Goal: Communication & Community: Participate in discussion

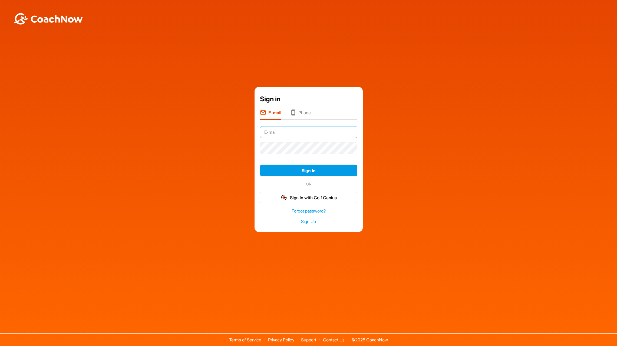
type input "[PERSON_NAME][EMAIL_ADDRESS][DOMAIN_NAME]"
click at [309, 170] on button "Sign In" at bounding box center [308, 171] width 97 height 12
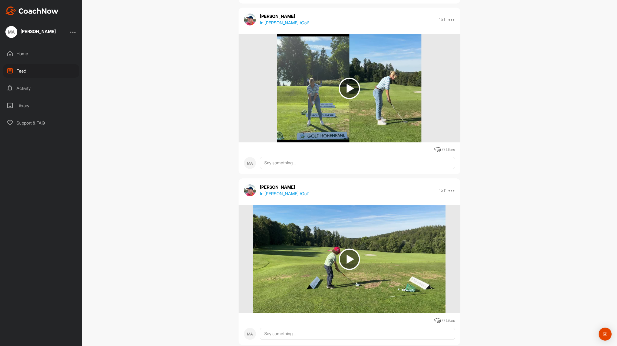
scroll to position [961, 0]
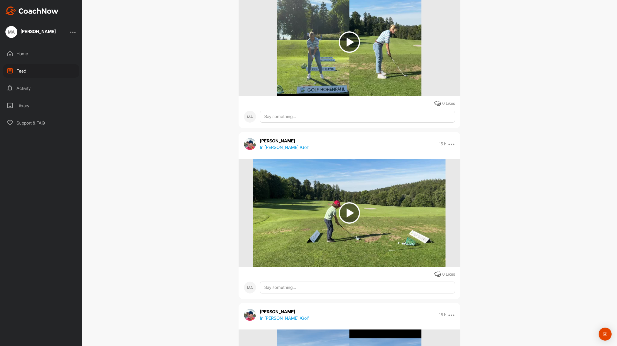
click at [349, 215] on img at bounding box center [349, 212] width 21 height 21
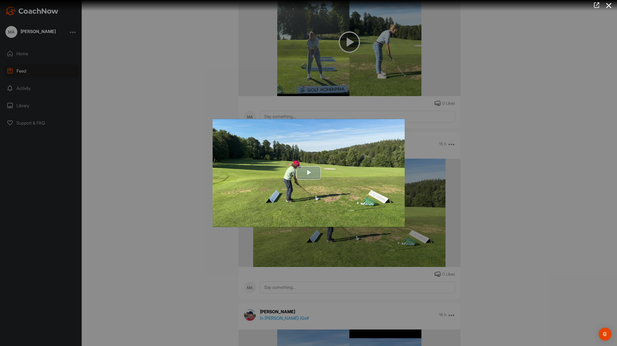
click at [309, 173] on span "Video Player" at bounding box center [309, 173] width 0 height 0
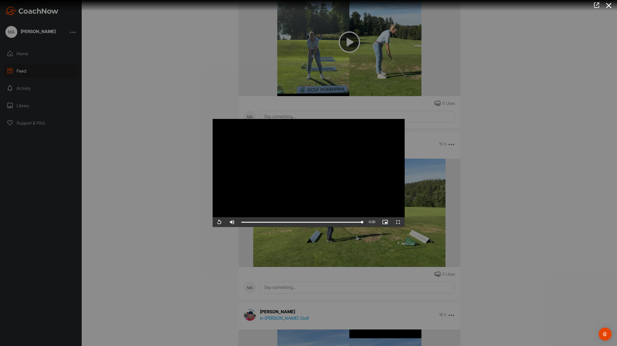
click at [220, 222] on span "Video Player" at bounding box center [219, 222] width 13 height 0
click at [394, 222] on span "Video Player" at bounding box center [398, 222] width 13 height 0
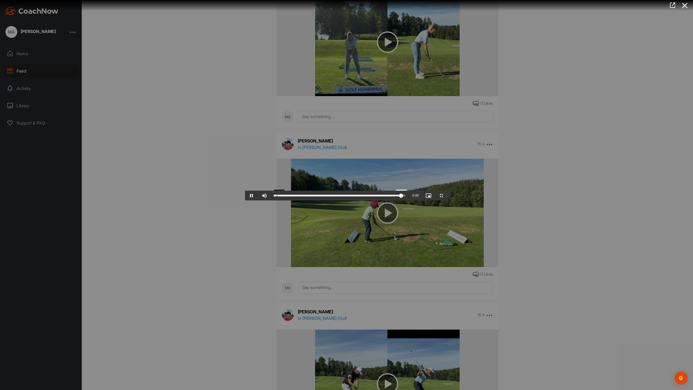
click at [274, 196] on div "Loaded : 100.00% 0:00 0:07" at bounding box center [340, 196] width 132 height 2
click at [245, 195] on span "Video Player" at bounding box center [251, 195] width 13 height 0
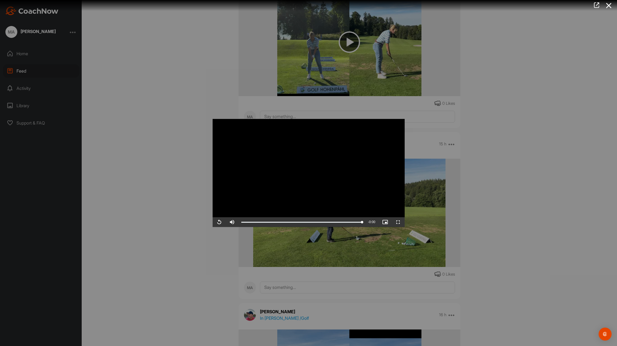
click at [487, 223] on div at bounding box center [308, 173] width 617 height 346
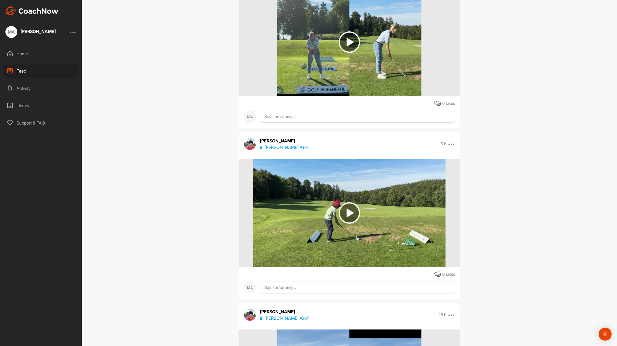
click at [452, 145] on icon at bounding box center [452, 144] width 6 height 6
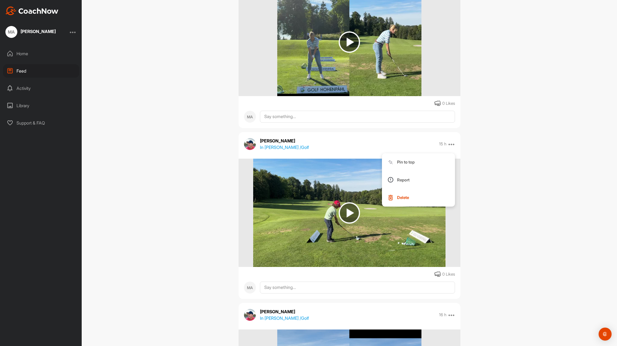
click at [494, 192] on div "Feed Filter Media Type Images Videos Notes Audio Documents Author AS Alex Sperl…" at bounding box center [350, 173] width 536 height 346
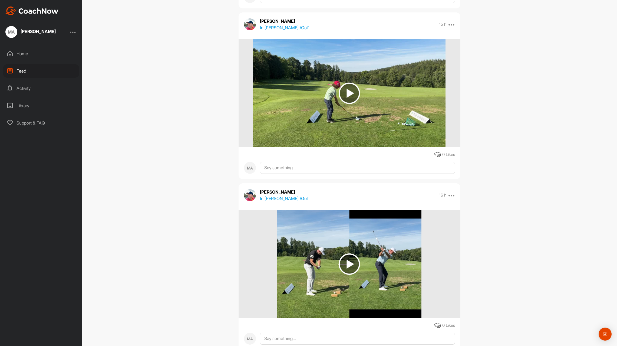
scroll to position [1184, 0]
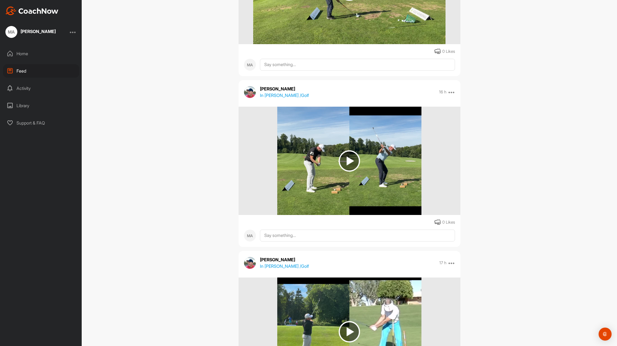
click at [341, 164] on img at bounding box center [349, 160] width 21 height 21
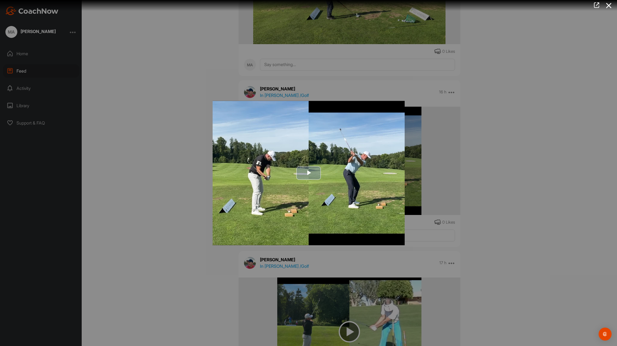
click at [309, 173] on span "Video Player" at bounding box center [309, 173] width 0 height 0
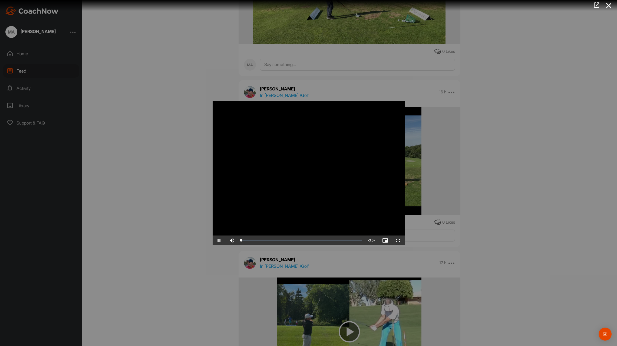
click at [398, 240] on span "Video Player" at bounding box center [398, 240] width 13 height 0
click at [575, 197] on div at bounding box center [308, 173] width 617 height 346
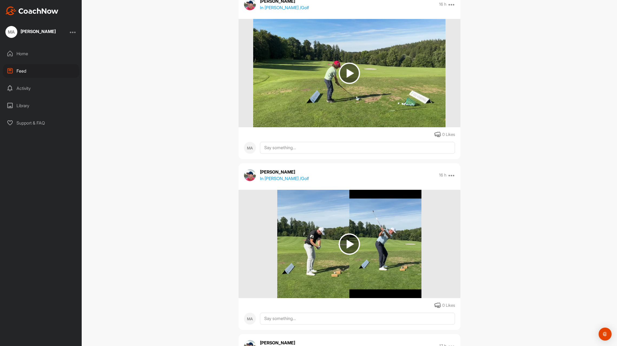
scroll to position [1066, 0]
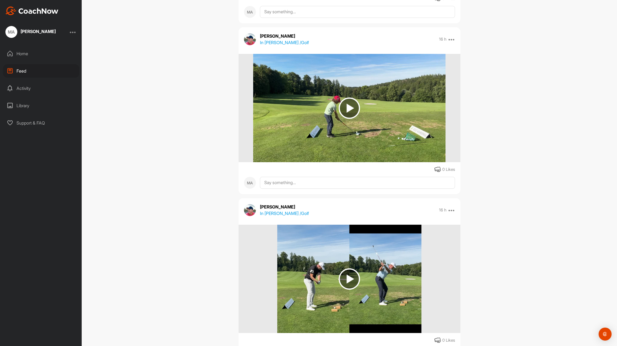
click at [411, 123] on img at bounding box center [349, 108] width 192 height 108
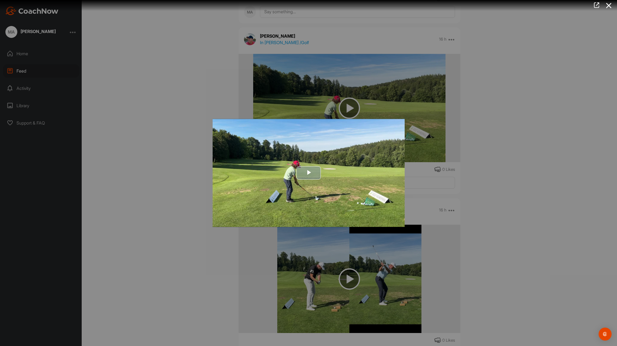
click at [379, 178] on img "Video Player" at bounding box center [309, 173] width 192 height 108
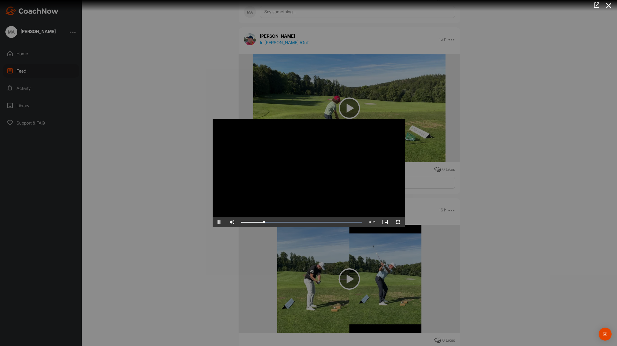
click at [459, 106] on div at bounding box center [308, 173] width 617 height 346
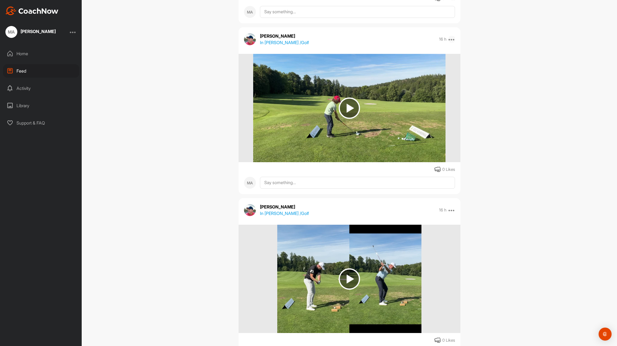
click at [449, 37] on icon at bounding box center [452, 39] width 6 height 6
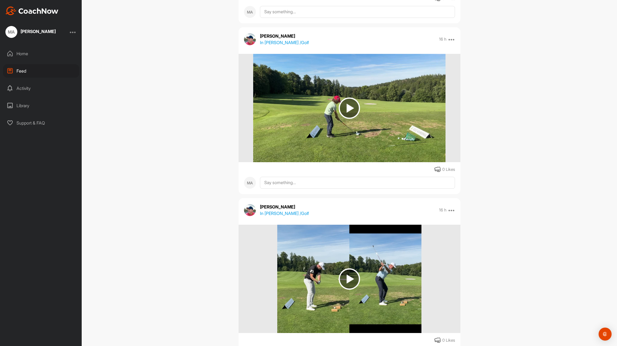
click at [453, 157] on div at bounding box center [350, 108] width 222 height 108
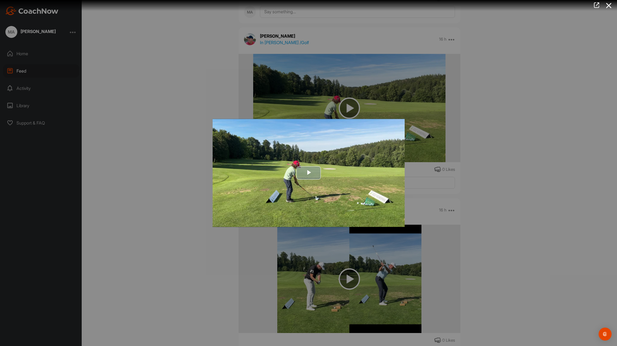
click at [309, 173] on span "Video Player" at bounding box center [309, 173] width 0 height 0
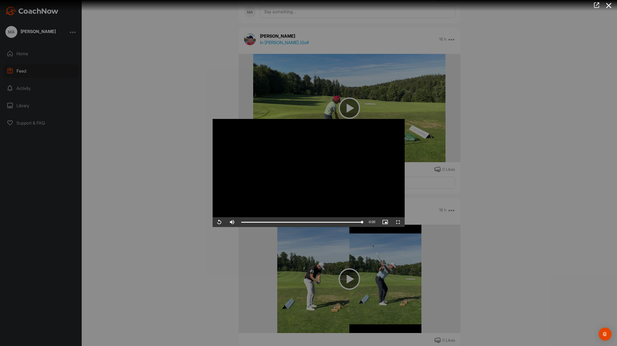
click at [517, 202] on div at bounding box center [308, 173] width 617 height 346
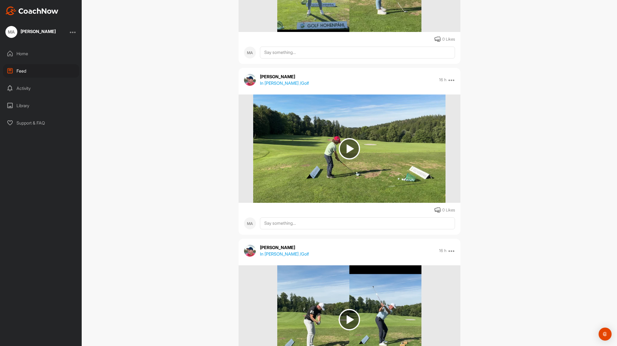
scroll to position [917, 0]
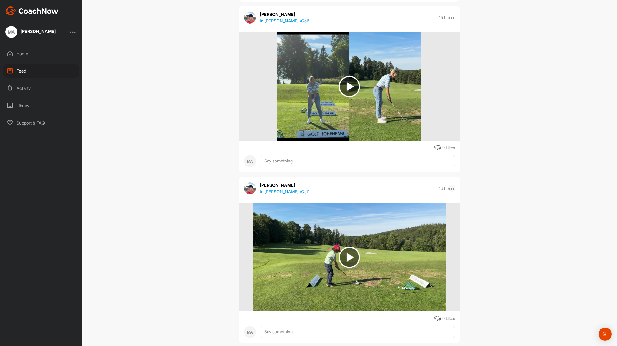
click at [450, 188] on icon at bounding box center [452, 188] width 6 height 6
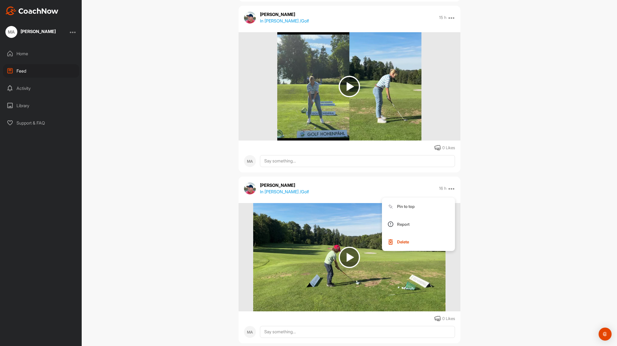
click at [291, 193] on p "In Maximilian Angermair / Golf" at bounding box center [284, 191] width 49 height 6
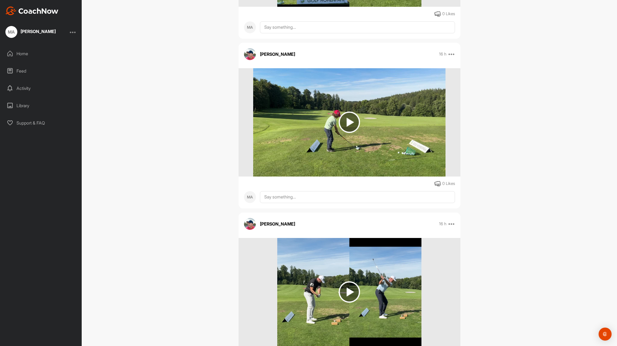
scroll to position [1021, 0]
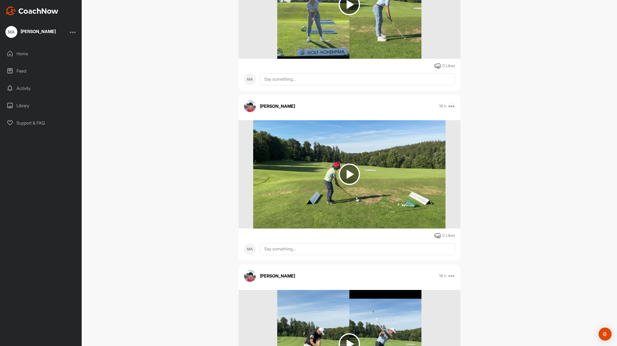
click at [451, 109] on icon at bounding box center [452, 106] width 6 height 6
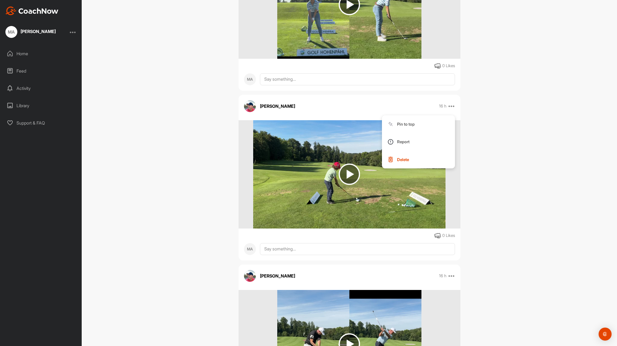
click at [390, 228] on img at bounding box center [349, 174] width 192 height 108
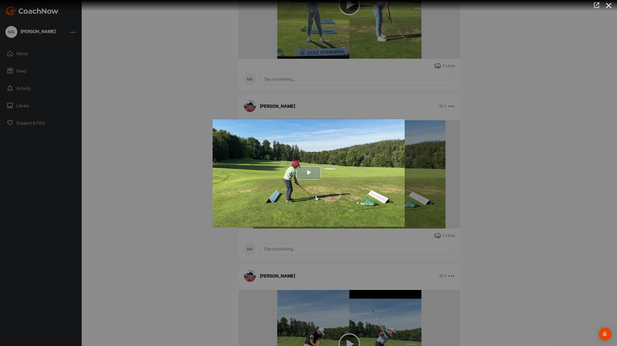
click at [309, 173] on span "Video Player" at bounding box center [309, 173] width 0 height 0
